Goal: Entertainment & Leisure: Consume media (video, audio)

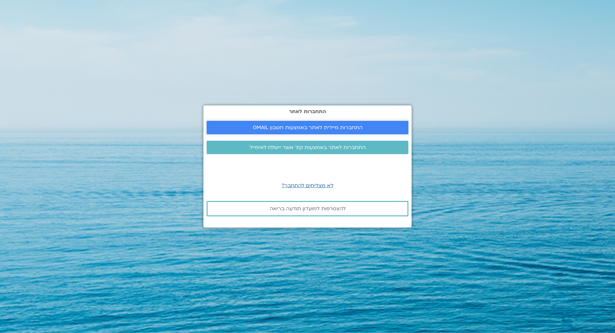
click at [295, 129] on span "התחברות מיידית לאתר באמצעות חשבון GMAIL" at bounding box center [308, 128] width 110 height 6
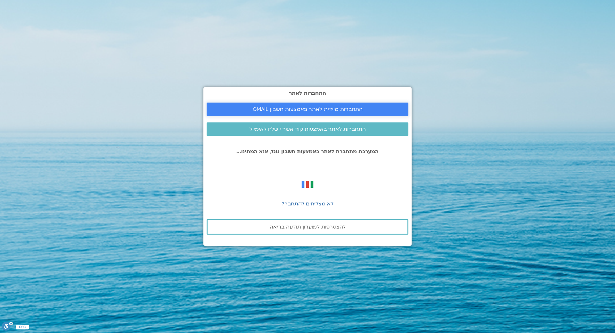
click at [289, 111] on span "התחברות מיידית לאתר באמצעות חשבון GMAIL" at bounding box center [308, 109] width 110 height 6
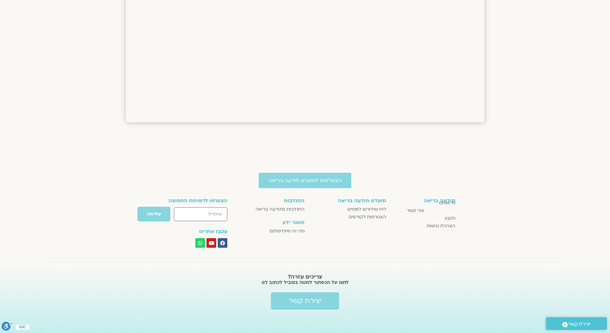
scroll to position [744, 0]
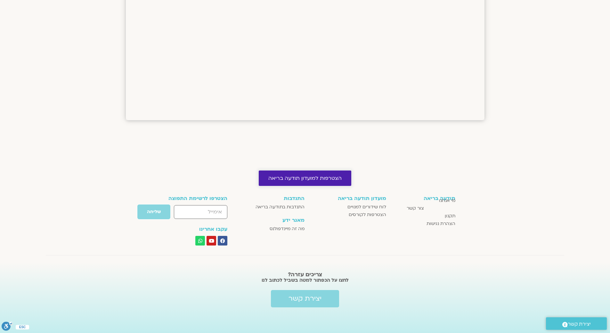
click at [334, 182] on link "הצטרפות למועדון תודעה בריאה" at bounding box center [305, 177] width 93 height 15
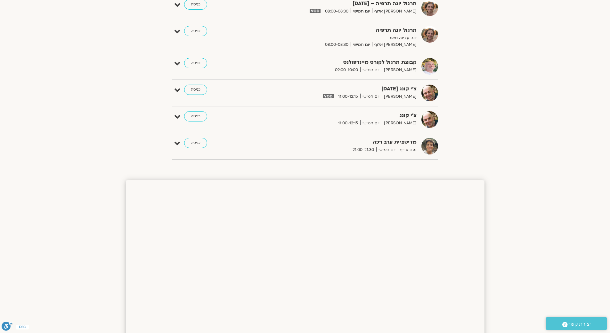
scroll to position [103, 0]
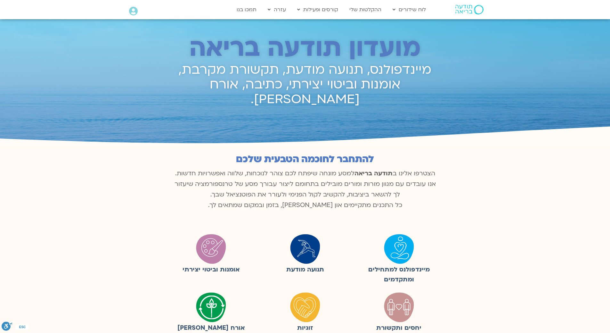
scroll to position [309, 0]
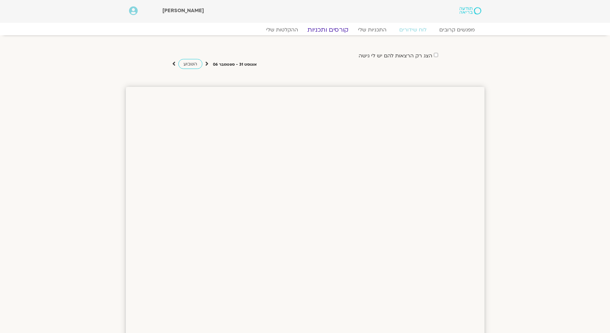
click at [333, 28] on link "קורסים ותכניות" at bounding box center [328, 30] width 56 height 8
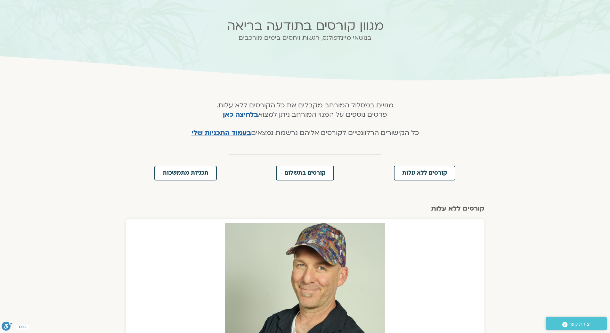
scroll to position [22, 0]
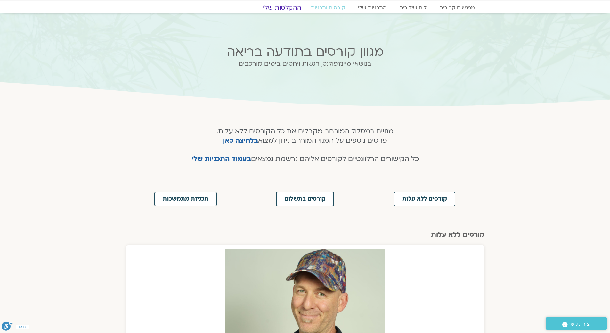
click at [293, 6] on link "ההקלטות שלי" at bounding box center [282, 8] width 54 height 8
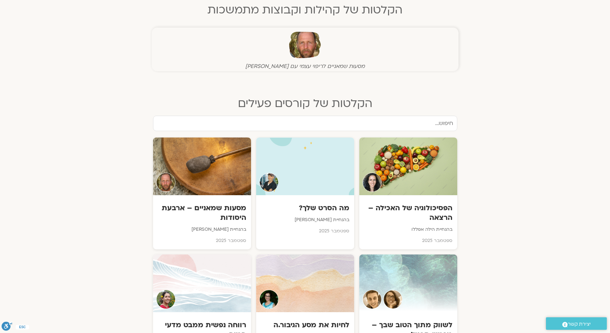
scroll to position [384, 0]
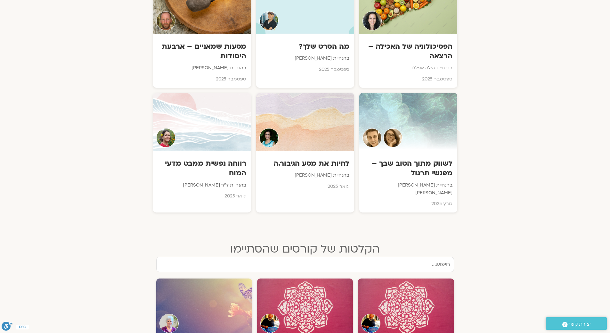
click at [342, 260] on input "text" at bounding box center [305, 263] width 298 height 15
type input "מיינדפולנס"
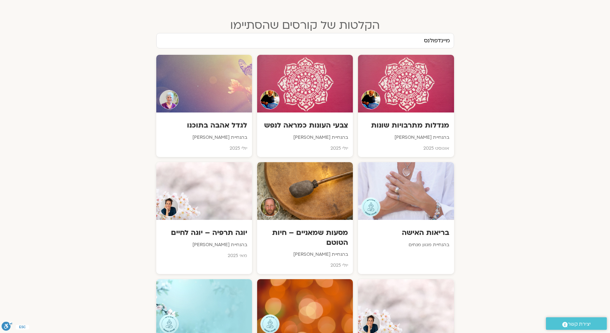
scroll to position [608, 0]
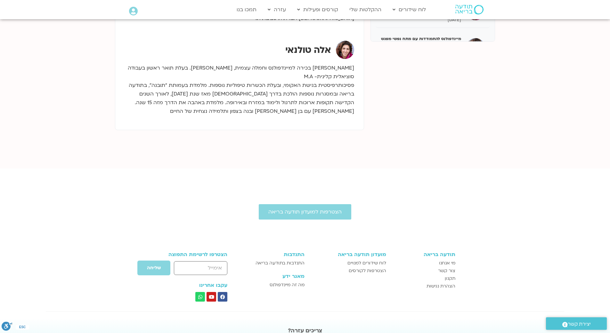
scroll to position [288, 0]
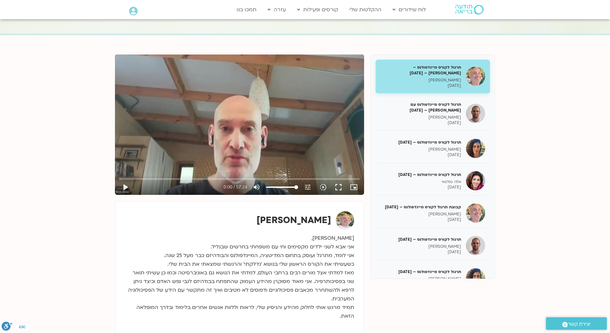
click at [208, 123] on div "Skip Ad play_arrow 0:00 / 57:24 volume_up Mute tune Resolution Auto 360p slow_m…" at bounding box center [239, 124] width 249 height 140
click at [304, 184] on icon "tune" at bounding box center [308, 187] width 8 height 8
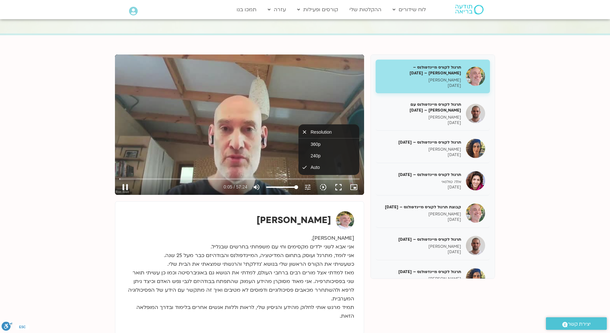
click at [324, 186] on icon "slow_motion_video" at bounding box center [323, 187] width 8 height 8
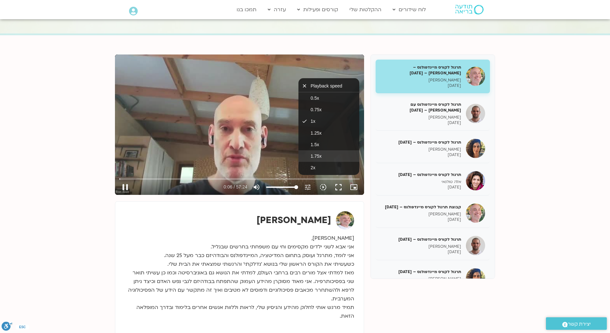
click at [319, 158] on span "1.75x" at bounding box center [316, 155] width 11 height 5
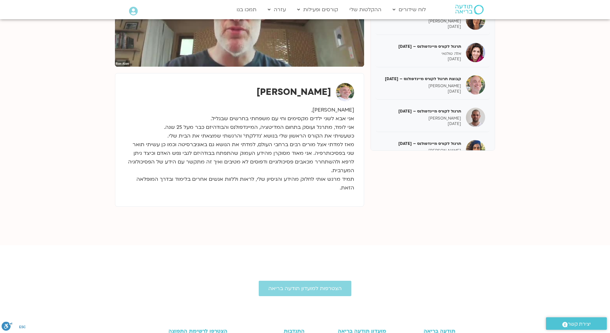
scroll to position [48, 0]
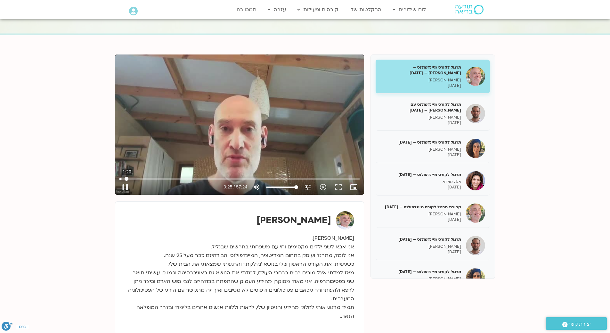
click at [126, 179] on input "Seek" at bounding box center [239, 179] width 240 height 4
click at [136, 178] on input "Seek" at bounding box center [239, 179] width 240 height 4
click at [142, 178] on input "Seek" at bounding box center [239, 179] width 240 height 4
click at [169, 178] on input "Seek" at bounding box center [239, 179] width 240 height 4
click at [200, 178] on input "Seek" at bounding box center [239, 179] width 240 height 4
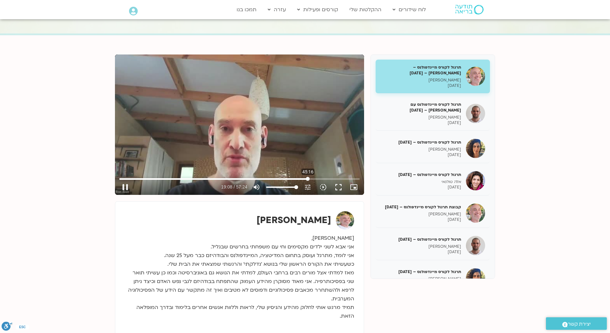
click at [308, 177] on input "Seek" at bounding box center [239, 179] width 240 height 4
type input "2722.548525"
